Goal: Register for event/course

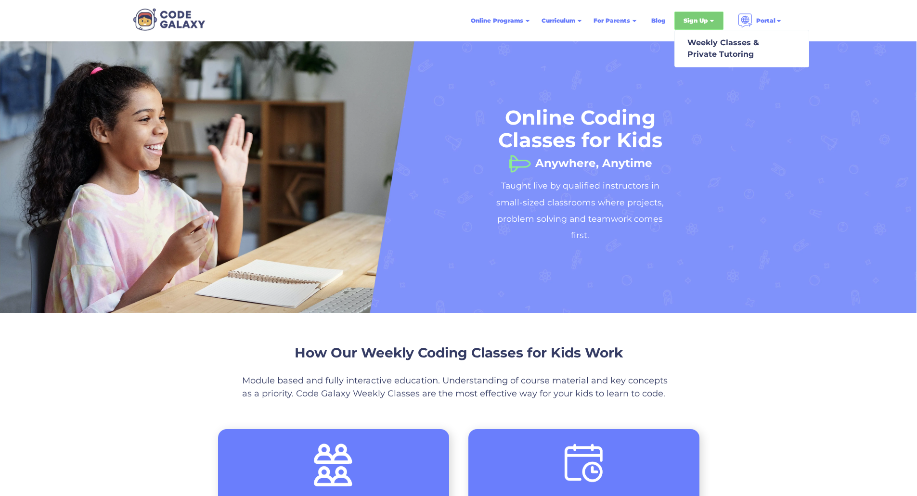
click at [696, 15] on div "Sign Up" at bounding box center [698, 21] width 49 height 18
click at [697, 19] on div "Sign Up" at bounding box center [696, 21] width 24 height 10
click at [705, 46] on div "Weekly Classes & Private Tutoring" at bounding box center [722, 48] width 76 height 23
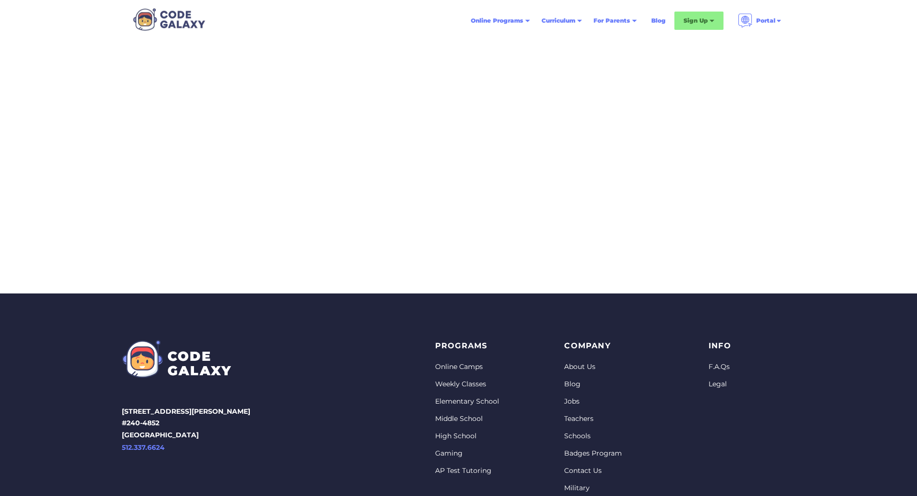
scroll to position [212, 0]
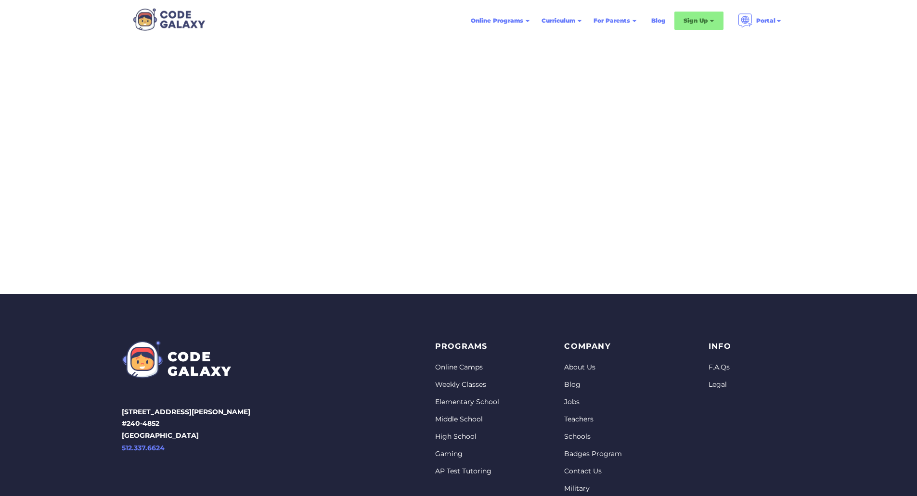
click at [470, 387] on link "Weekly Classes" at bounding box center [467, 385] width 64 height 10
